Goal: Navigation & Orientation: Find specific page/section

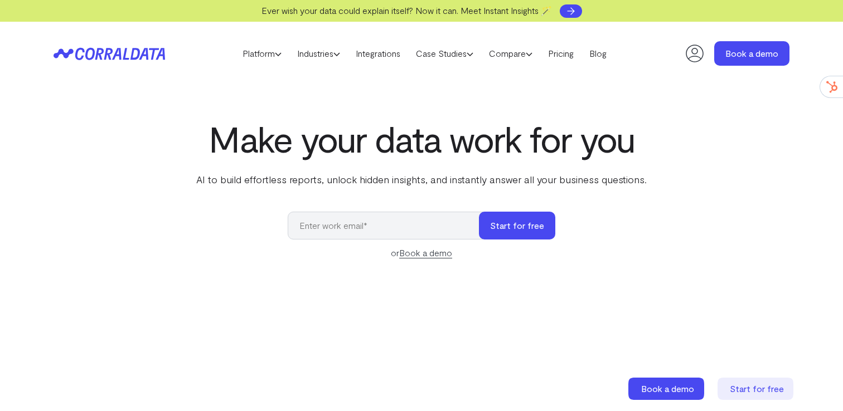
click at [574, 12] on icon at bounding box center [570, 11] width 11 height 11
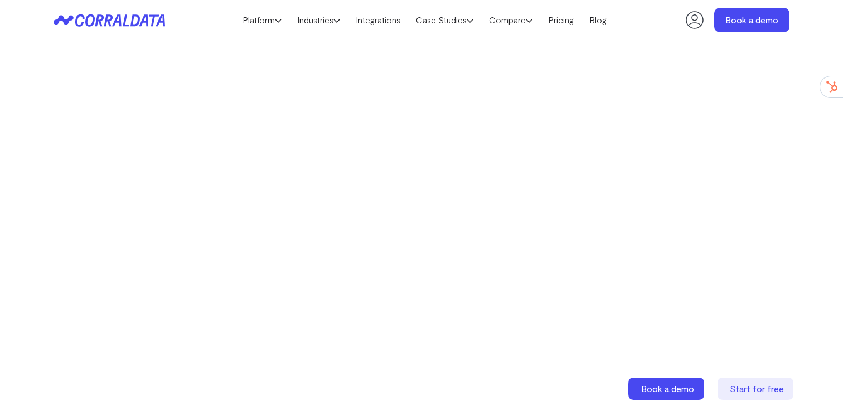
scroll to position [207, 0]
click at [364, 26] on link "Integrations" at bounding box center [378, 20] width 60 height 17
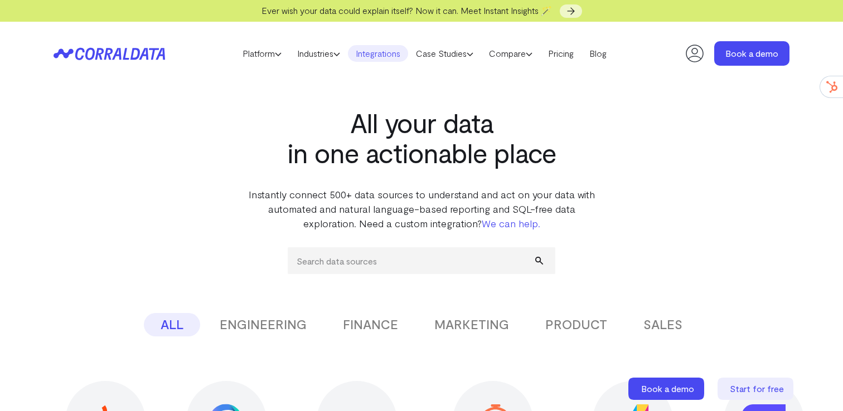
click at [159, 50] on icon at bounding box center [110, 53] width 112 height 13
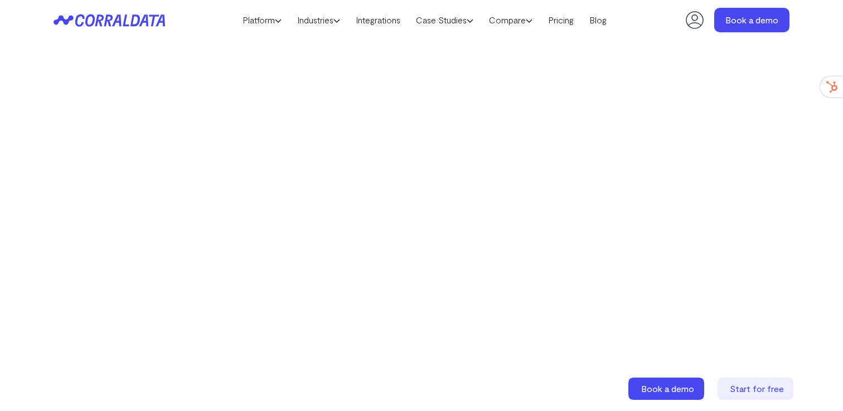
scroll to position [197, 0]
click at [375, 18] on link "Integrations" at bounding box center [378, 20] width 60 height 17
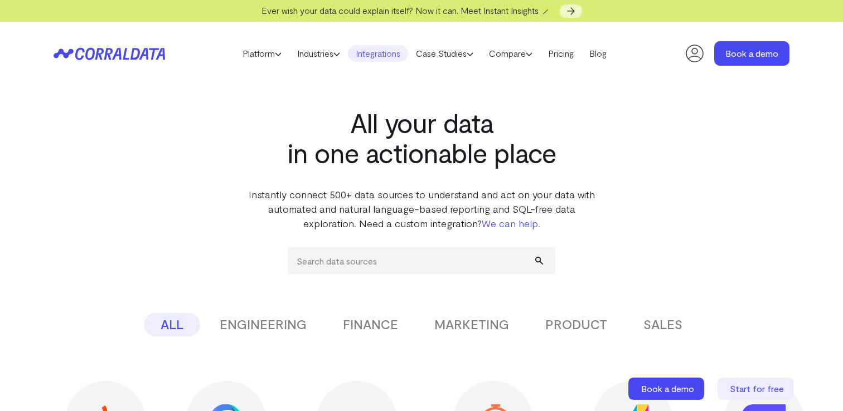
click at [127, 59] on icon at bounding box center [102, 53] width 54 height 12
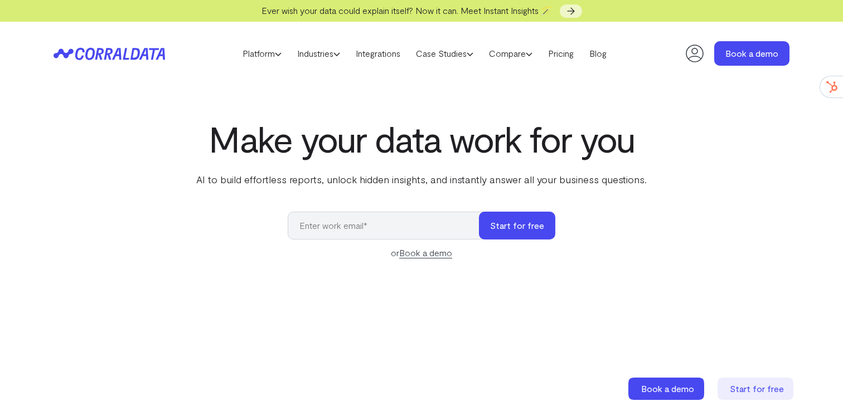
click at [768, 243] on div "Make your data work for you AI to build effortless reports, unlock hidden insig…" at bounding box center [421, 368] width 803 height 498
